Goal: Check status: Check status

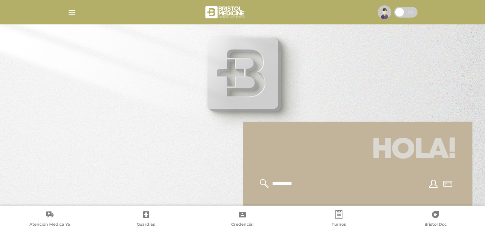
click at [71, 13] on img "button" at bounding box center [71, 12] width 9 height 9
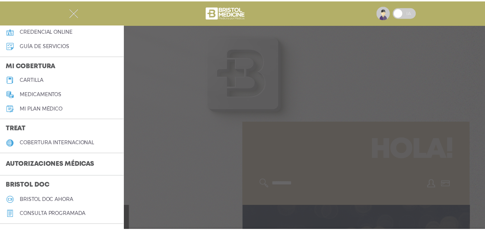
scroll to position [72, 0]
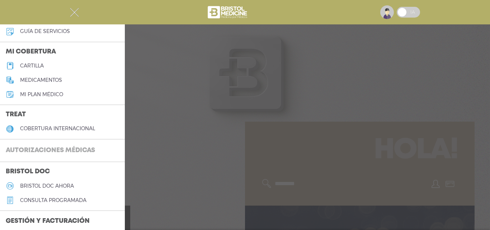
click at [65, 145] on h3 "Autorizaciones médicas" at bounding box center [50, 151] width 101 height 14
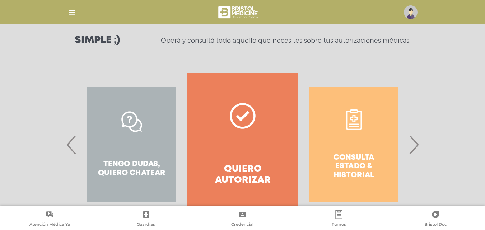
scroll to position [130, 0]
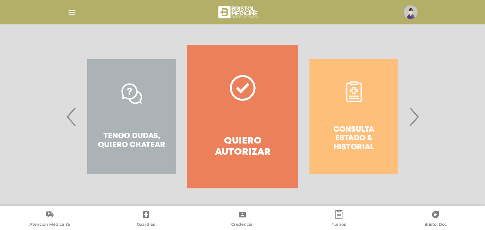
click at [417, 116] on span "›" at bounding box center [414, 116] width 14 height 39
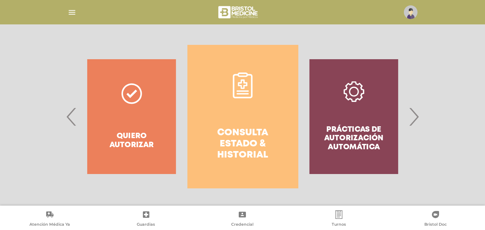
click at [238, 134] on h4 "Consulta estado & historial" at bounding box center [242, 144] width 85 height 34
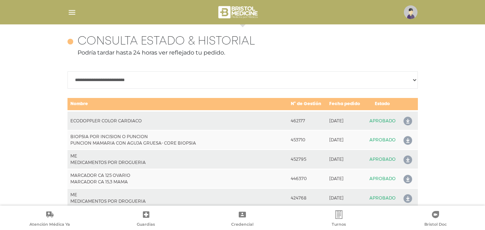
scroll to position [319, 0]
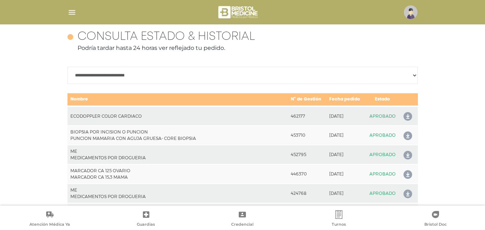
click at [407, 115] on icon at bounding box center [405, 116] width 11 height 11
